Goal: Task Accomplishment & Management: Manage account settings

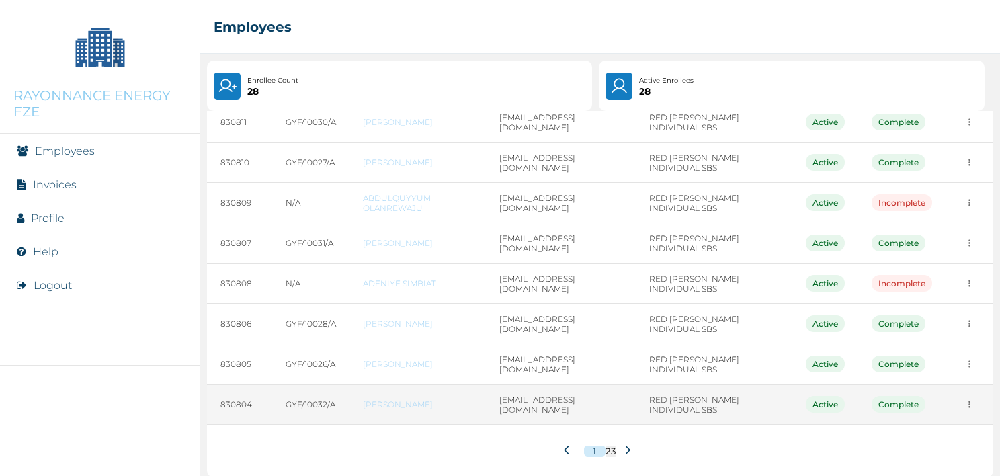
scroll to position [186, 0]
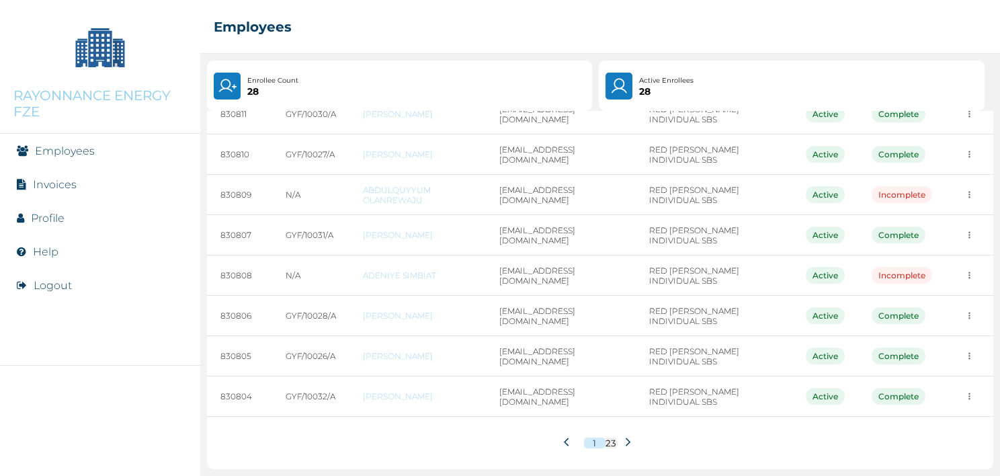
click at [625, 443] on icon at bounding box center [628, 442] width 10 height 10
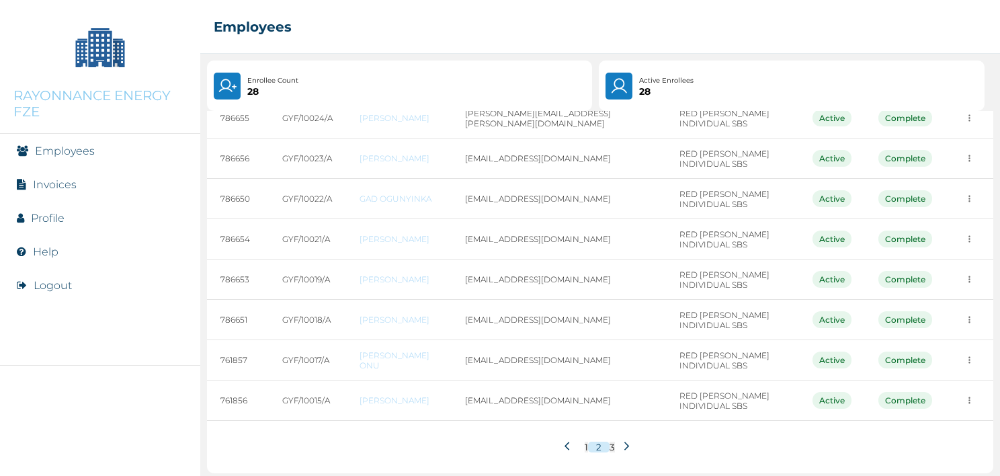
click at [73, 176] on li "Invoices" at bounding box center [100, 184] width 200 height 34
click at [71, 182] on link "Invoices" at bounding box center [55, 184] width 44 height 13
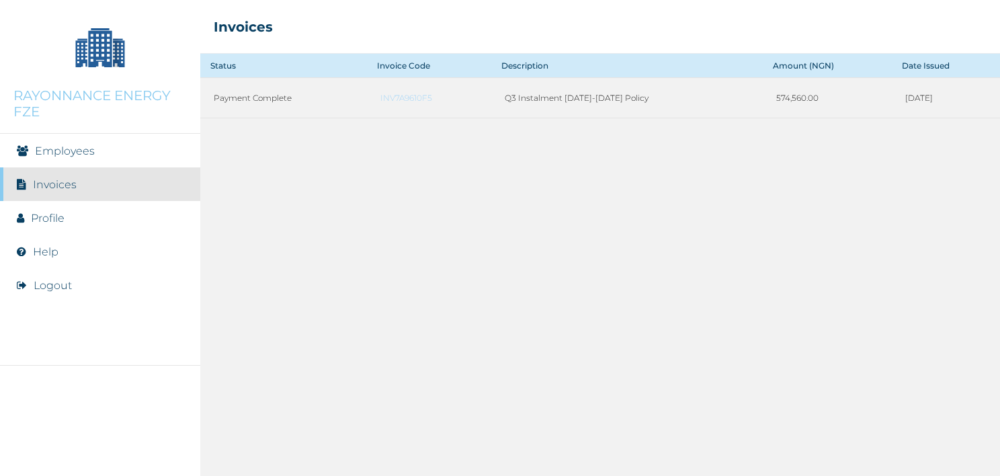
click at [34, 220] on link "Profile" at bounding box center [48, 218] width 34 height 13
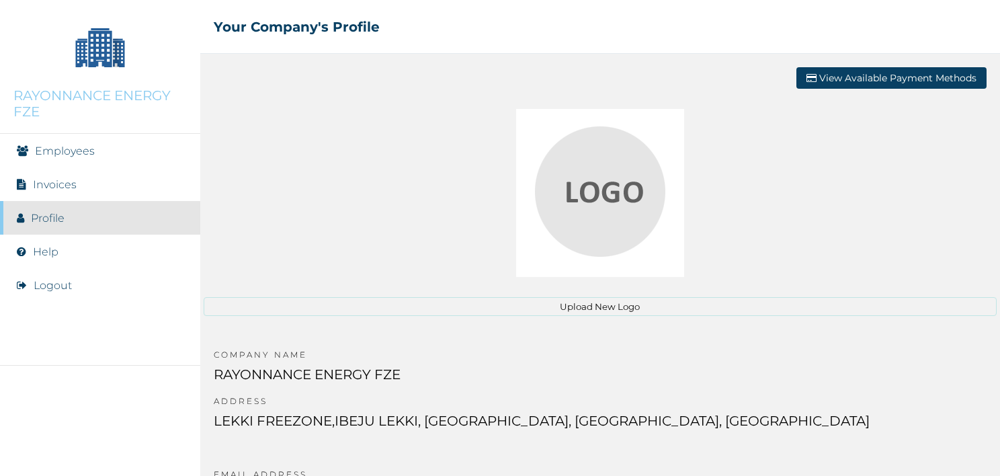
scroll to position [21, 0]
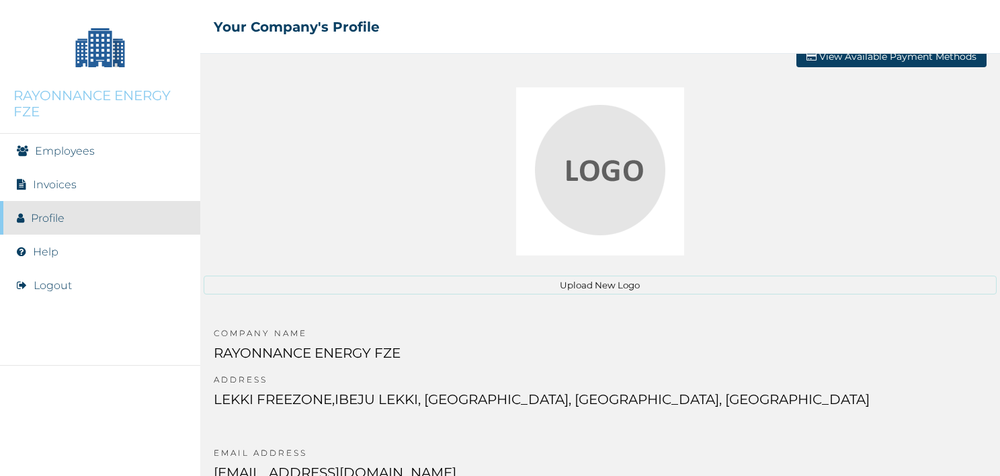
drag, startPoint x: 657, startPoint y: 396, endPoint x: 715, endPoint y: 394, distance: 58.5
drag, startPoint x: 485, startPoint y: 298, endPoint x: 506, endPoint y: 283, distance: 26.5
click at [486, 298] on div "Upload New Logo" at bounding box center [600, 197] width 793 height 220
click at [510, 287] on button "Upload New Logo" at bounding box center [600, 284] width 793 height 19
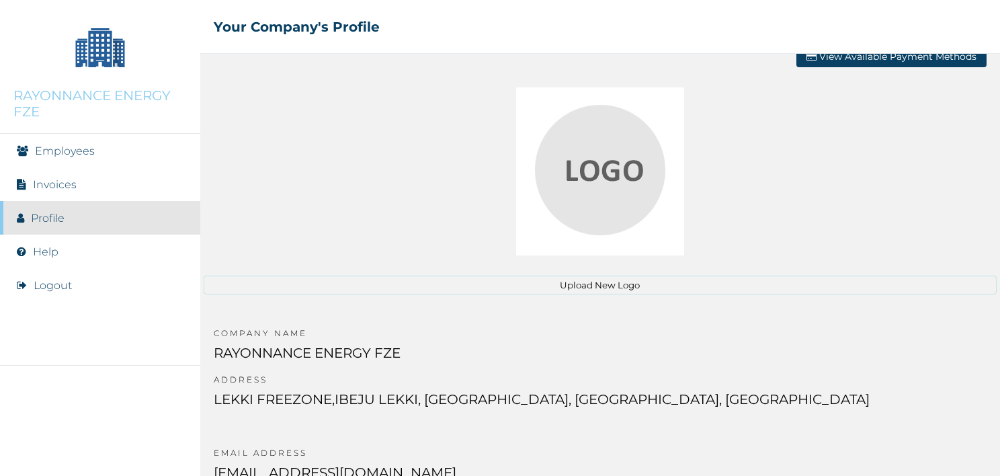
scroll to position [0, 0]
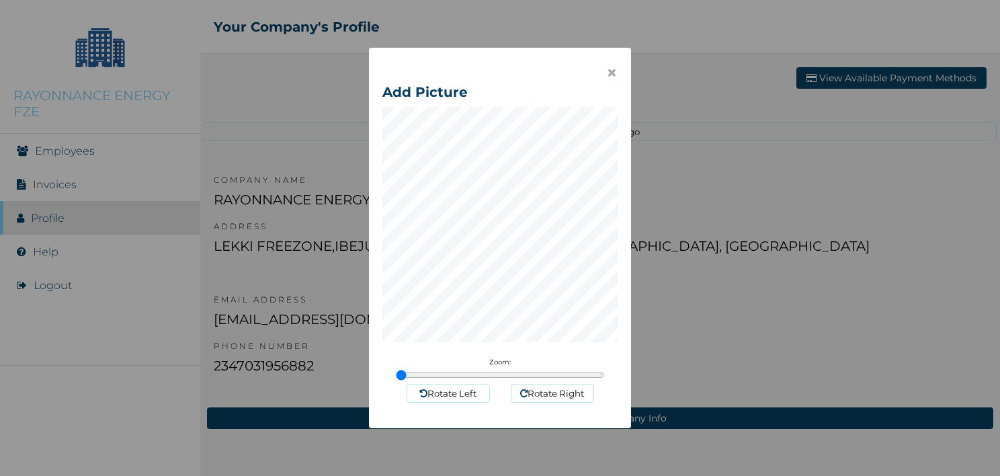
click at [453, 390] on button "Rotate Left" at bounding box center [447, 393] width 83 height 19
click at [451, 390] on button "Rotate Left" at bounding box center [447, 393] width 83 height 19
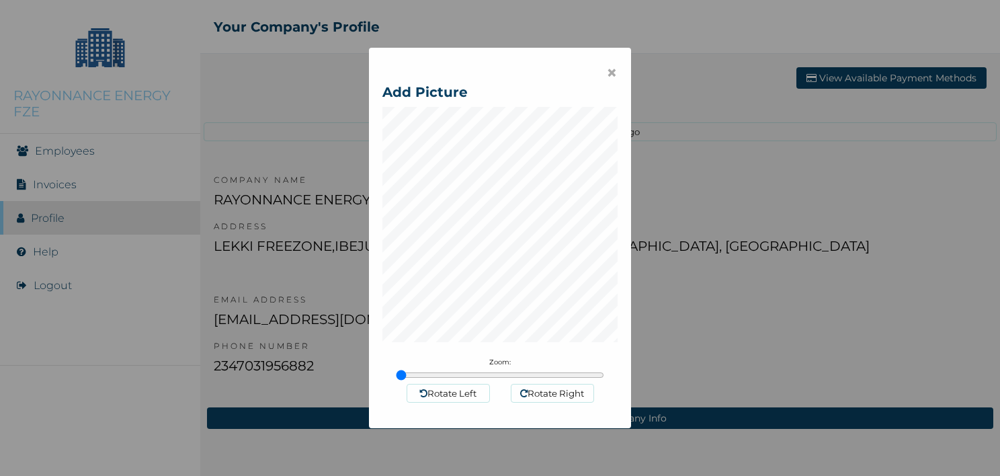
click at [451, 390] on button "Rotate Left" at bounding box center [447, 393] width 83 height 19
type input "1"
drag, startPoint x: 398, startPoint y: 371, endPoint x: 245, endPoint y: 378, distance: 154.0
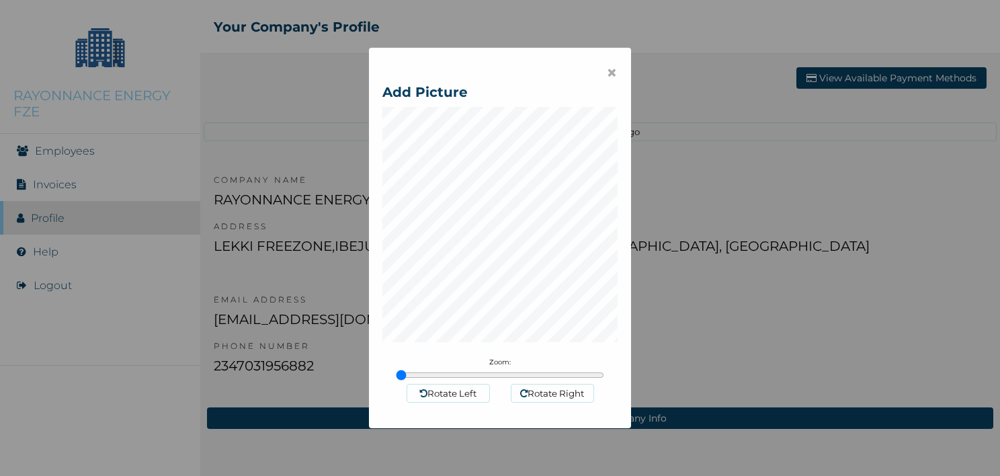
click at [396, 378] on input "range" at bounding box center [500, 374] width 208 height 11
click at [609, 73] on span "×" at bounding box center [611, 72] width 11 height 23
